Goal: Information Seeking & Learning: Learn about a topic

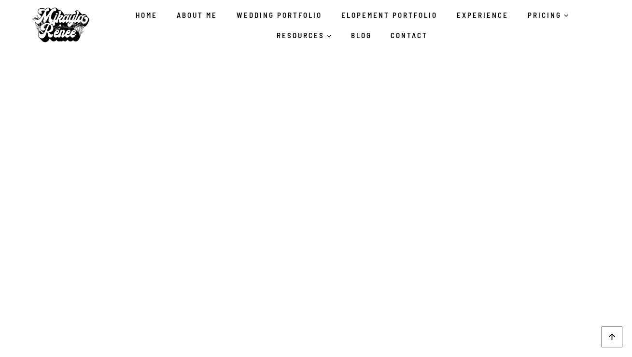
scroll to position [1965, 0]
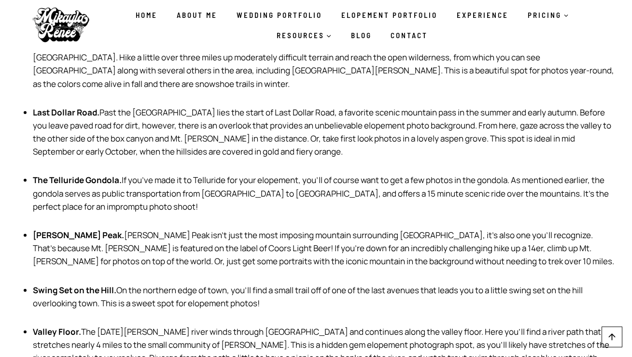
click at [360, 14] on link "Elopement Portfolio" at bounding box center [389, 15] width 115 height 20
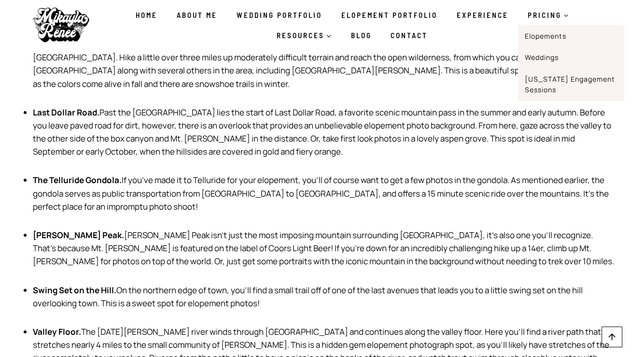
click at [538, 35] on link "Elopements" at bounding box center [571, 36] width 106 height 22
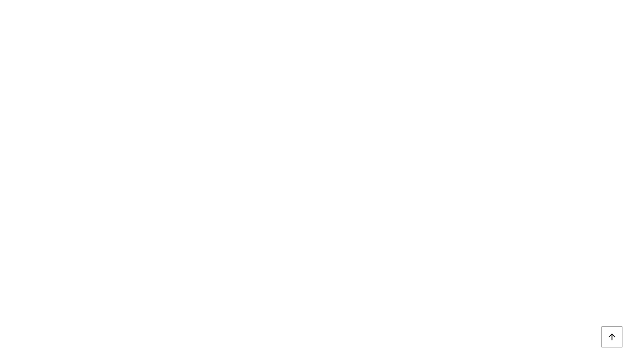
scroll to position [1763, 0]
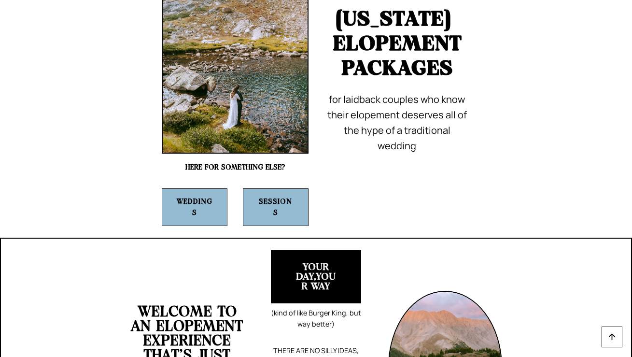
scroll to position [119, 0]
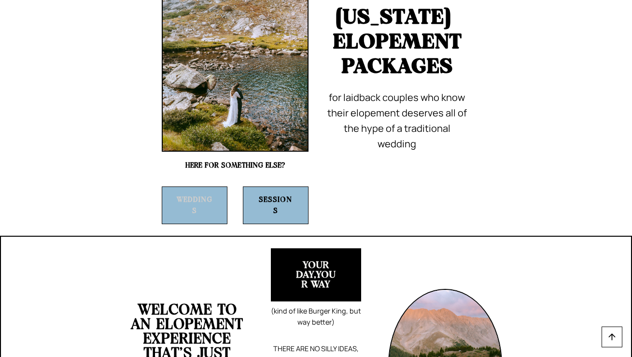
click at [205, 203] on strong "Weddings" at bounding box center [195, 205] width 36 height 18
click at [283, 196] on strong "Sessions" at bounding box center [275, 205] width 33 height 18
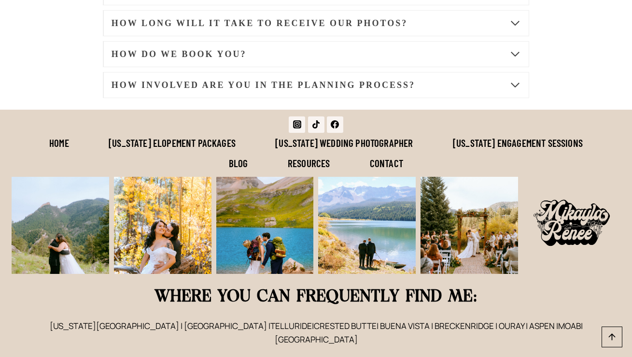
scroll to position [5424, 0]
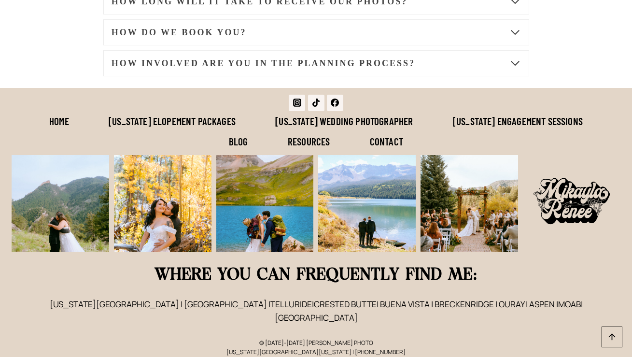
click at [193, 128] on link "[US_STATE] Elopement Packages" at bounding box center [172, 121] width 167 height 20
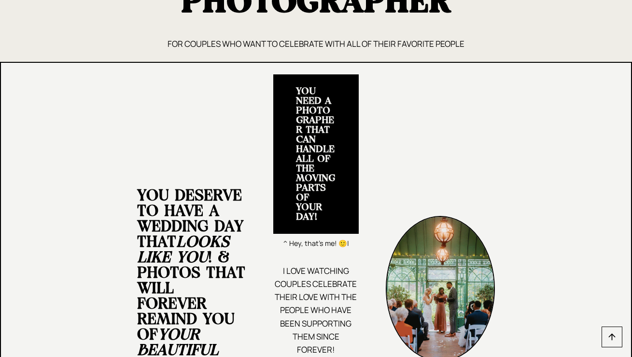
scroll to position [444, 0]
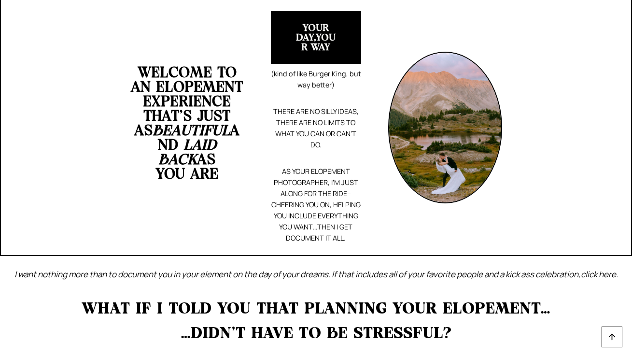
scroll to position [358, 0]
